Goal: Task Accomplishment & Management: Complete application form

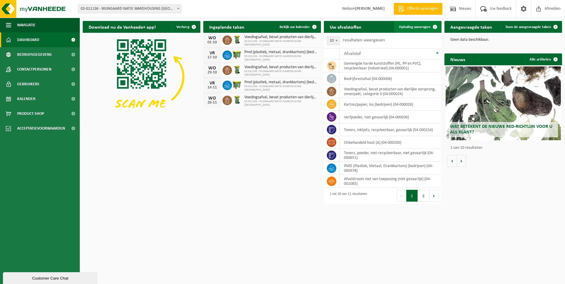
click at [414, 28] on span "Ophaling aanvragen" at bounding box center [415, 27] width 32 height 4
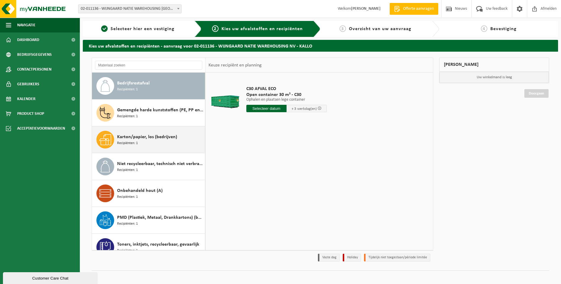
click at [156, 141] on div "Karton/papier, los (bedrijven) Recipiënten: 1" at bounding box center [160, 140] width 86 height 18
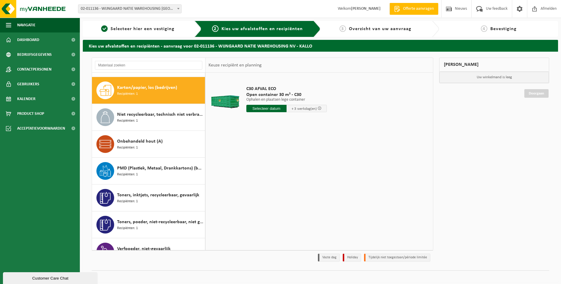
scroll to position [54, 0]
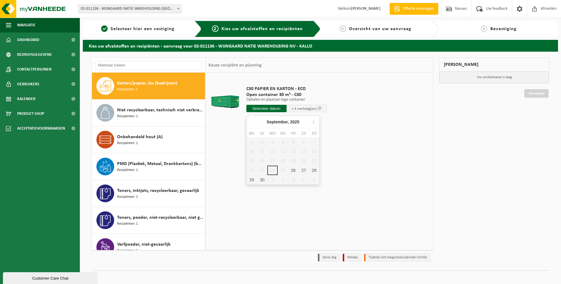
click at [275, 109] on input "text" at bounding box center [266, 108] width 40 height 7
click at [293, 173] on div "26" at bounding box center [293, 170] width 10 height 9
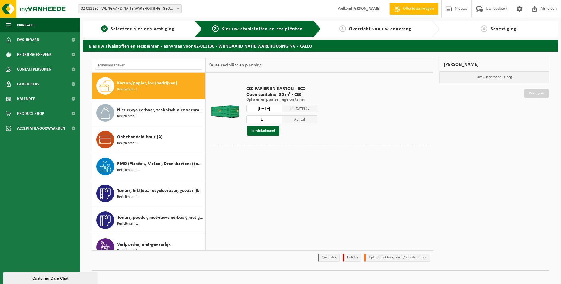
type input "Van [DATE]"
click at [264, 130] on button "In winkelmand" at bounding box center [263, 130] width 33 height 9
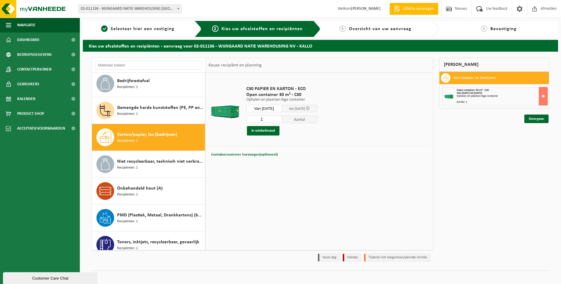
scroll to position [0, 0]
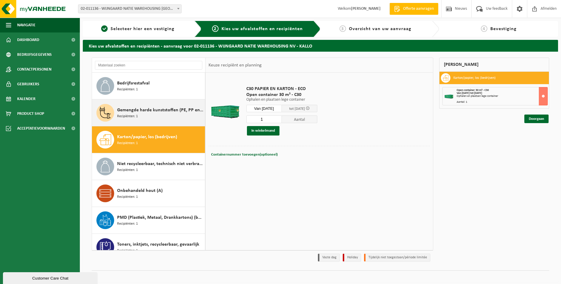
click at [145, 111] on span "Gemengde harde kunststoffen (PE, PP en PVC), recycleerbaar (industrieel)" at bounding box center [160, 110] width 86 height 7
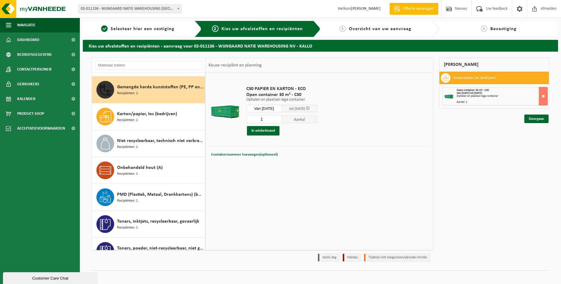
scroll to position [27, 0]
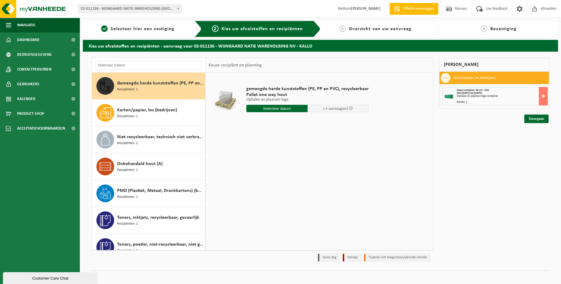
click at [277, 108] on input "text" at bounding box center [276, 108] width 61 height 7
click at [293, 171] on div "26" at bounding box center [293, 170] width 10 height 9
type input "Van 2025-09-26"
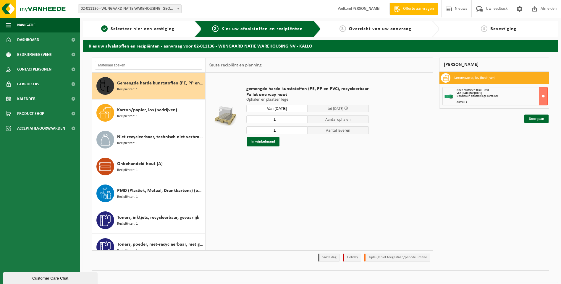
click at [176, 86] on span "Gemengde harde kunststoffen (PE, PP en PVC), recycleerbaar (industrieel)" at bounding box center [160, 83] width 86 height 7
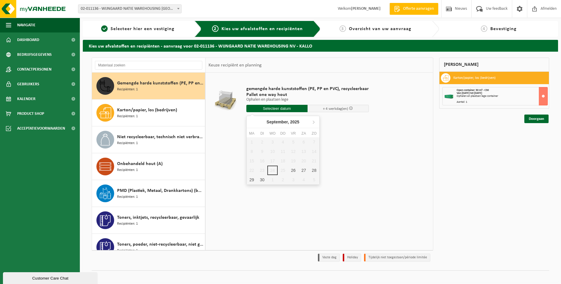
click at [288, 108] on input "text" at bounding box center [276, 108] width 61 height 7
click at [296, 171] on div "26" at bounding box center [293, 170] width 10 height 9
type input "Van 2025-09-26"
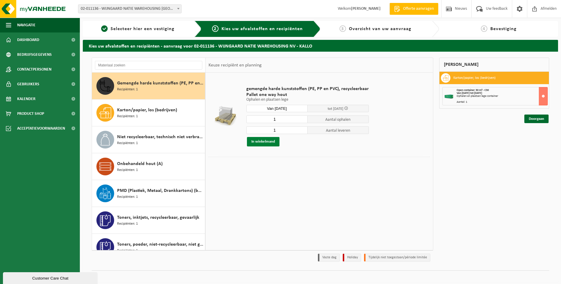
click at [262, 139] on button "In winkelmand" at bounding box center [263, 141] width 33 height 9
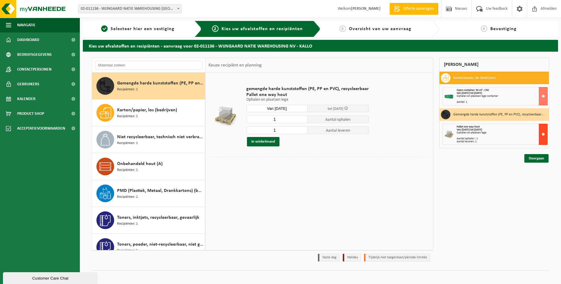
click at [544, 137] on button at bounding box center [543, 134] width 9 height 21
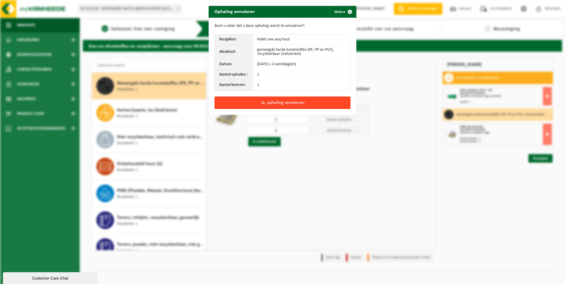
click at [293, 102] on button "Ja, ophaling annuleren" at bounding box center [283, 103] width 136 height 12
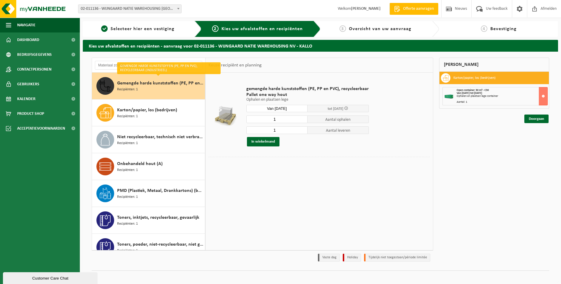
click at [276, 121] on input "1" at bounding box center [276, 120] width 61 height 8
type input "2"
click at [281, 132] on input "1" at bounding box center [276, 131] width 61 height 8
type input "2"
click at [262, 141] on button "In winkelmand" at bounding box center [263, 141] width 33 height 9
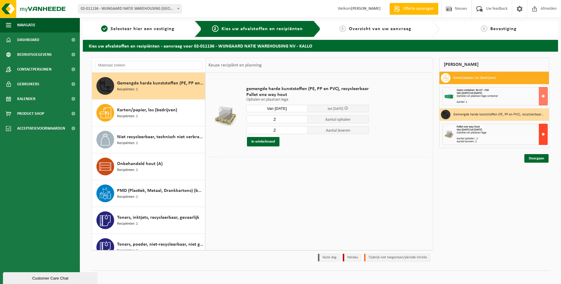
click at [542, 133] on button at bounding box center [543, 134] width 9 height 21
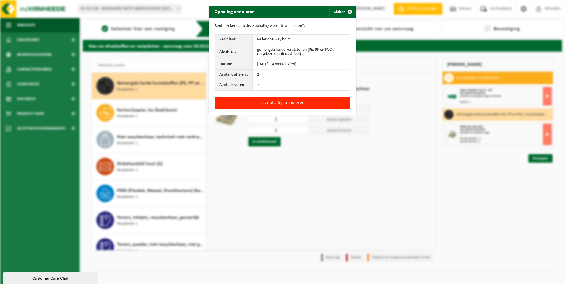
click at [422, 186] on div "Ophaling annuleren Sluiten Bent u zeker dat u deze ophaling wenst te annuleren?…" at bounding box center [282, 142] width 565 height 284
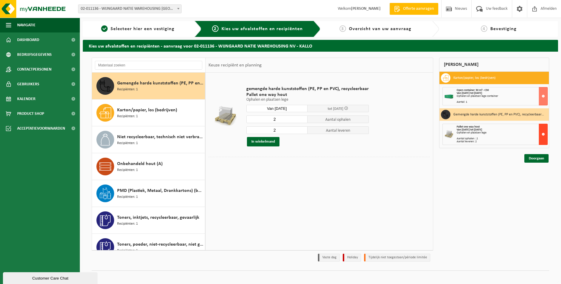
click at [542, 135] on button at bounding box center [543, 134] width 9 height 21
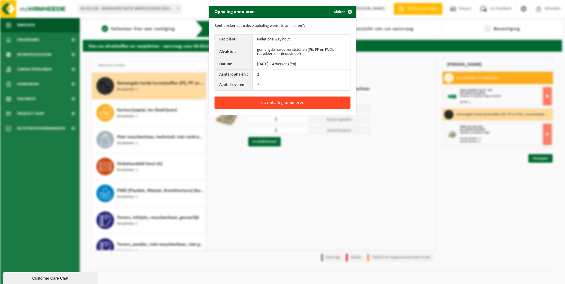
click at [298, 101] on button "Ja, ophaling annuleren" at bounding box center [283, 103] width 136 height 12
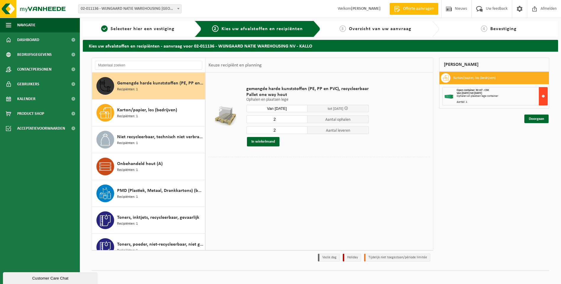
click at [541, 97] on button at bounding box center [543, 96] width 9 height 18
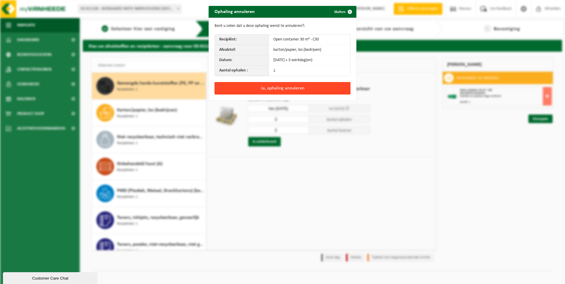
click at [273, 88] on button "Ja, ophaling annuleren" at bounding box center [283, 88] width 136 height 12
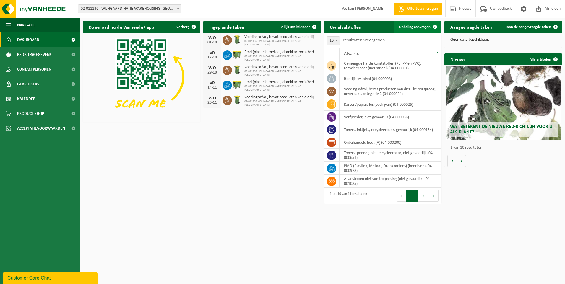
click at [422, 25] on span "Ophaling aanvragen" at bounding box center [415, 27] width 32 height 4
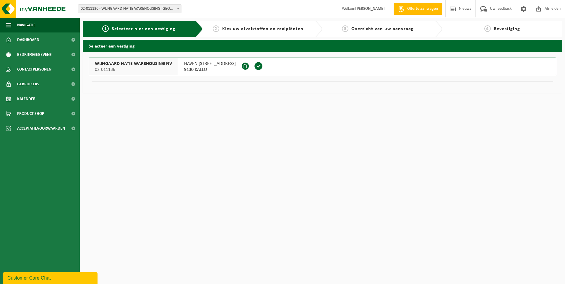
click at [151, 69] on span "02-011136" at bounding box center [133, 70] width 77 height 6
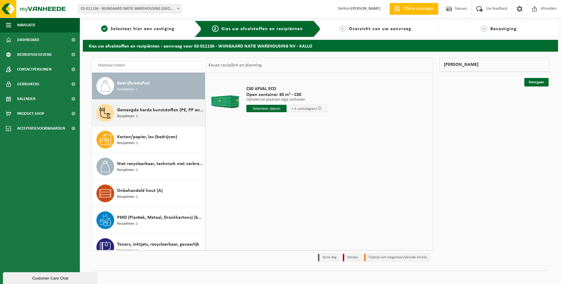
click at [141, 116] on div "Gemengde harde kunststoffen (PE, PP en PVC), recycleerbaar (industrieel) Recipi…" at bounding box center [160, 113] width 86 height 18
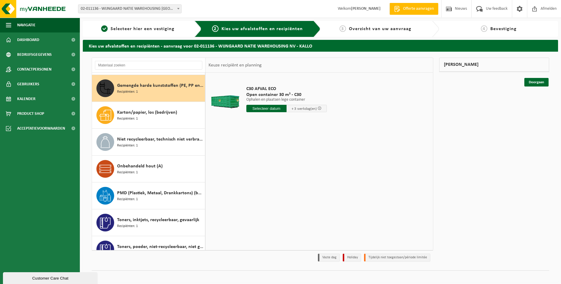
scroll to position [27, 0]
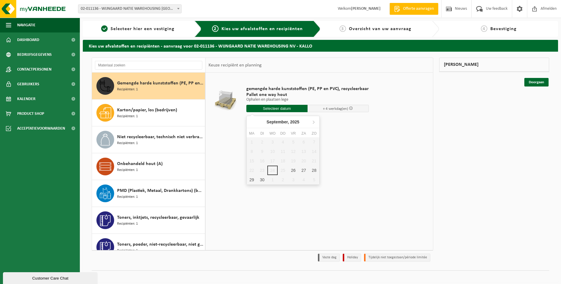
click at [282, 109] on input "text" at bounding box center [276, 108] width 61 height 7
click at [294, 169] on div "26" at bounding box center [293, 170] width 10 height 9
type input "Van 2025-09-26"
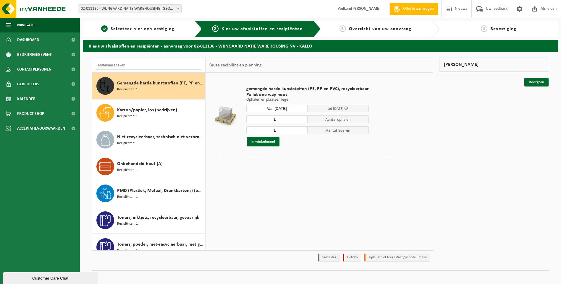
click at [284, 117] on input "1" at bounding box center [276, 120] width 61 height 8
type input "2"
click at [280, 131] on input "1" at bounding box center [276, 131] width 61 height 8
type input "2"
click at [262, 142] on button "In winkelmand" at bounding box center [263, 141] width 33 height 9
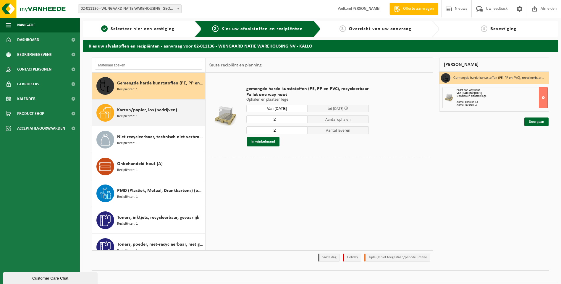
click at [150, 115] on div "Karton/papier, los (bedrijven) Recipiënten: 1" at bounding box center [160, 113] width 86 height 18
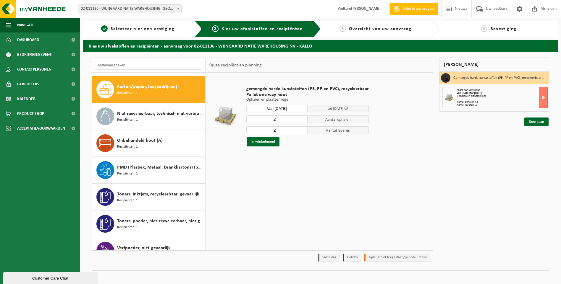
scroll to position [54, 0]
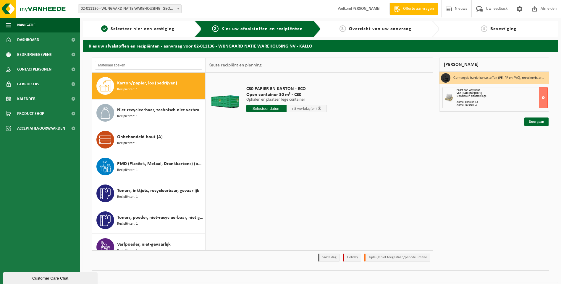
click at [263, 107] on input "text" at bounding box center [266, 108] width 40 height 7
click at [295, 171] on div "26" at bounding box center [293, 170] width 10 height 9
type input "Van 2025-09-26"
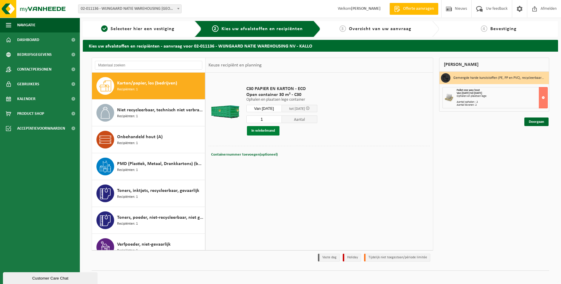
click at [264, 130] on button "In winkelmand" at bounding box center [263, 130] width 33 height 9
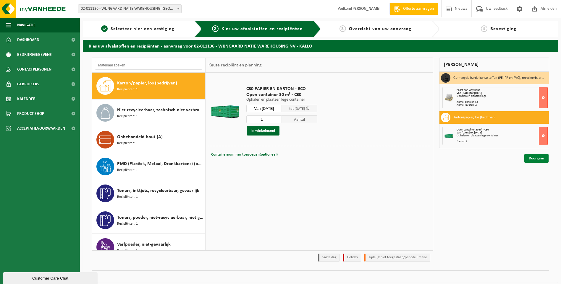
click at [539, 159] on link "Doorgaan" at bounding box center [536, 158] width 24 height 9
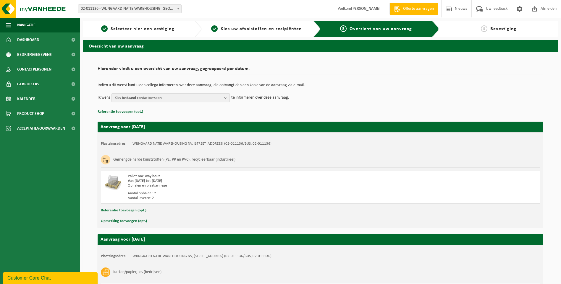
click at [226, 99] on b "button" at bounding box center [226, 98] width 5 height 8
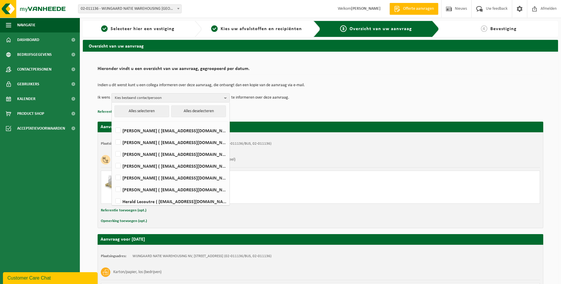
scroll to position [39, 0]
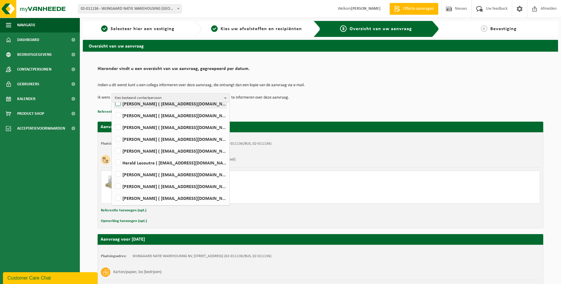
click at [119, 103] on label "Thibault Bultheel ( tbultheel@wijngaardnatie.be )" at bounding box center [170, 103] width 112 height 9
click at [113, 96] on input "Thibault Bultheel ( tbultheel@wijngaardnatie.be )" at bounding box center [113, 96] width 0 height 0
checkbox input "true"
click at [402, 85] on p "Indien u dit wenst kunt u een collega informeren over deze aanvraag, die ontvan…" at bounding box center [320, 85] width 445 height 4
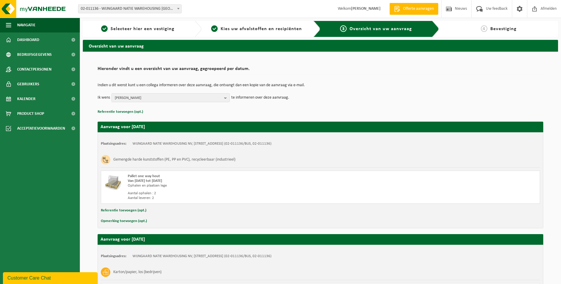
scroll to position [82, 0]
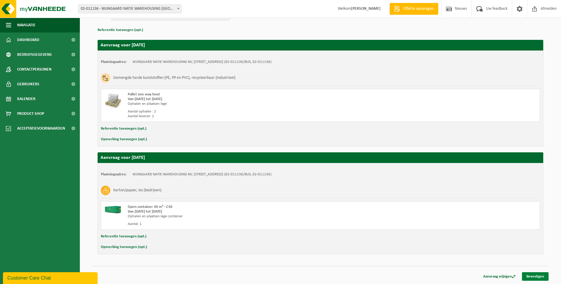
click at [534, 277] on link "Bevestigen" at bounding box center [535, 277] width 27 height 9
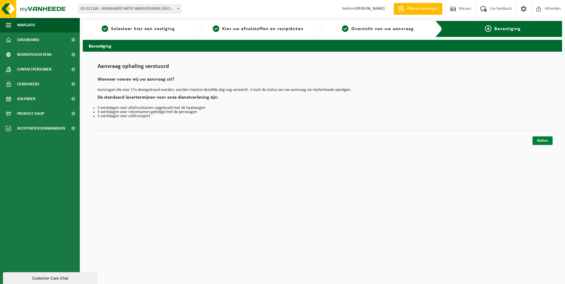
click at [544, 140] on link "Sluiten" at bounding box center [543, 141] width 20 height 9
